Goal: Task Accomplishment & Management: Manage account settings

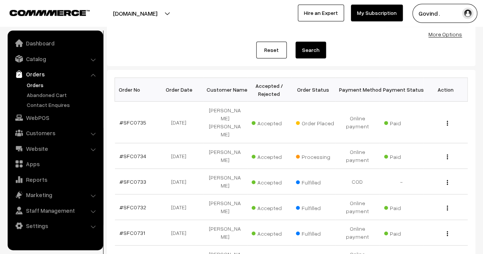
scroll to position [85, 0]
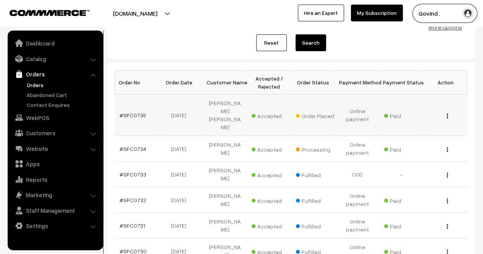
click at [446, 113] on img "button" at bounding box center [446, 115] width 1 height 5
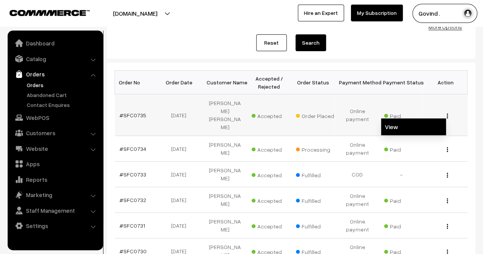
click at [417, 118] on link "View" at bounding box center [413, 126] width 65 height 17
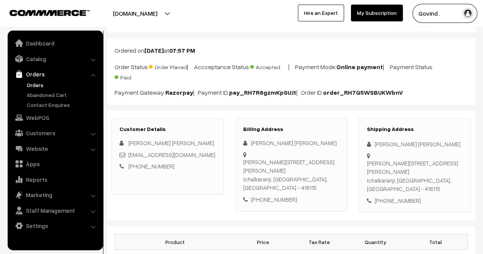
click at [482, 66] on html "Thank you for showing interest. Our team will call you shortly. Close [DOMAIN_N…" at bounding box center [241, 95] width 483 height 254
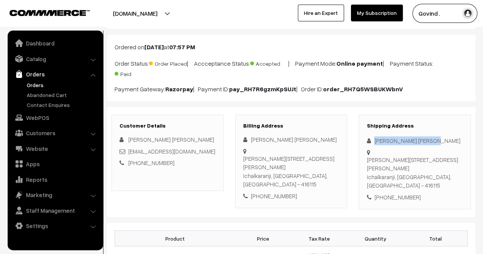
drag, startPoint x: 373, startPoint y: 139, endPoint x: 440, endPoint y: 139, distance: 67.1
click at [440, 139] on div "[PERSON_NAME] [PERSON_NAME]" at bounding box center [414, 140] width 96 height 9
copy div "[PERSON_NAME] [PERSON_NAME]"
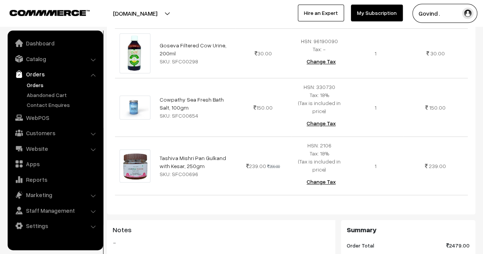
scroll to position [311, 0]
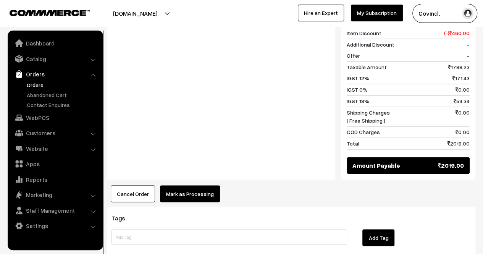
click at [194, 189] on button "Mark as Processing" at bounding box center [190, 193] width 60 height 17
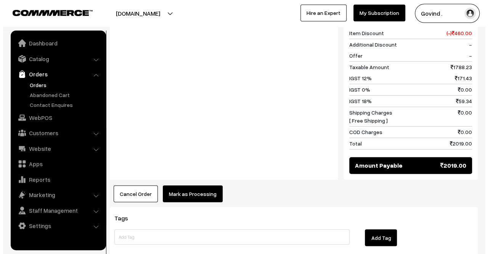
scroll to position [527, 0]
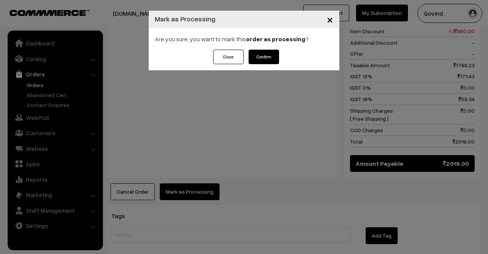
click at [271, 61] on button "Confirm" at bounding box center [264, 57] width 31 height 14
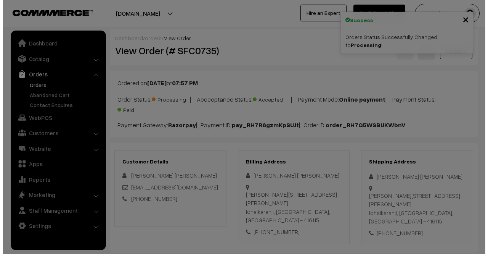
scroll to position [533, 0]
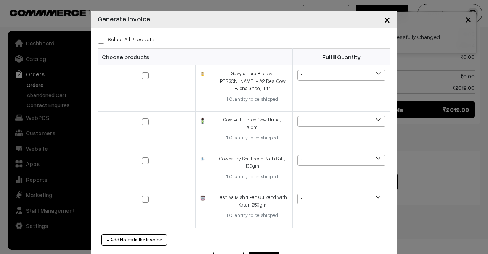
click at [99, 42] on span at bounding box center [101, 40] width 7 height 7
click at [99, 41] on input "Select All Products" at bounding box center [100, 38] width 5 height 5
checkbox input "true"
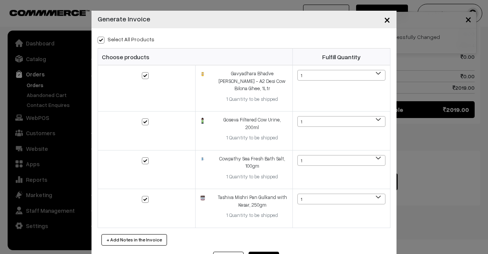
checkbox input "true"
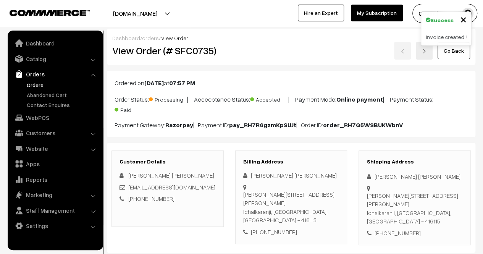
click at [451, 56] on link "Go Back" at bounding box center [453, 50] width 32 height 17
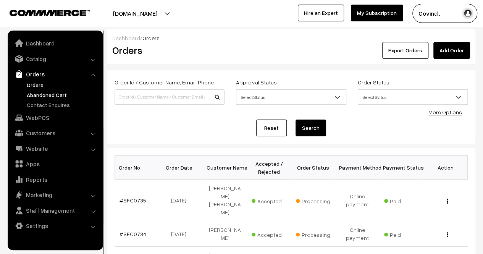
click at [43, 93] on link "Abandoned Cart" at bounding box center [63, 95] width 76 height 8
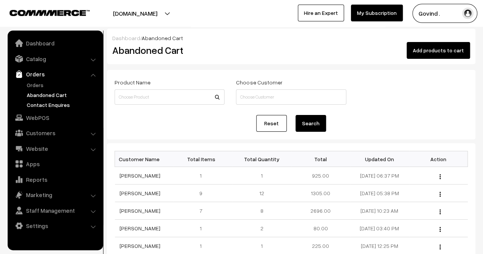
click at [47, 104] on link "Contact Enquires" at bounding box center [63, 105] width 76 height 8
